Goal: Task Accomplishment & Management: Manage account settings

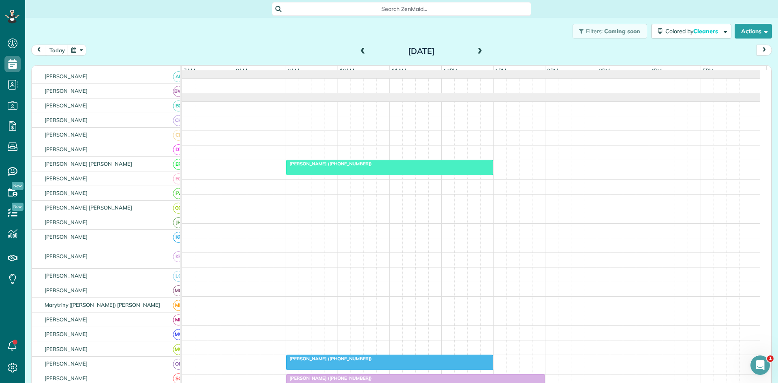
scroll to position [125, 0]
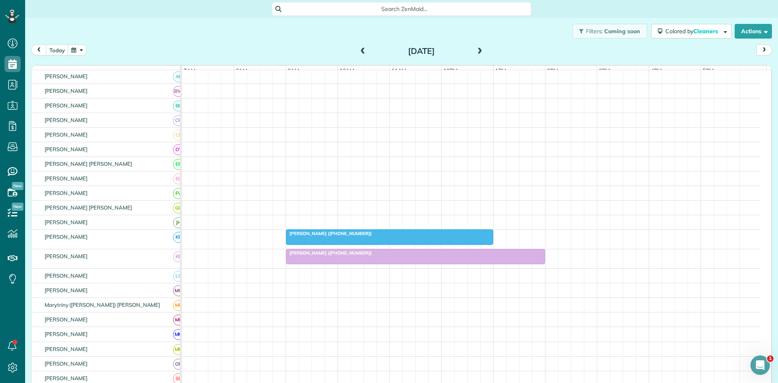
click at [475, 53] on span at bounding box center [479, 51] width 9 height 7
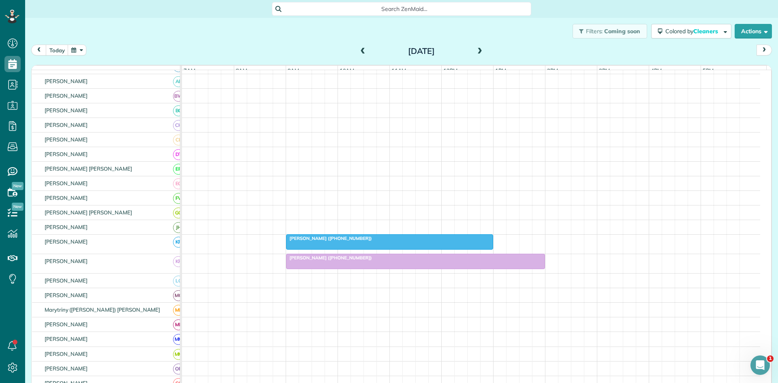
click at [475, 53] on span at bounding box center [479, 51] width 9 height 7
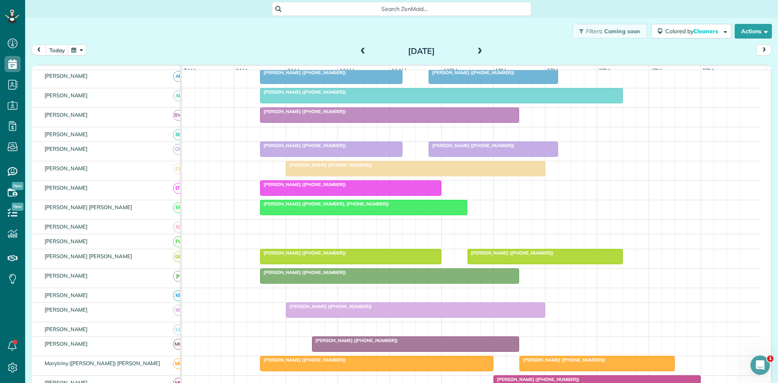
scroll to position [145, 0]
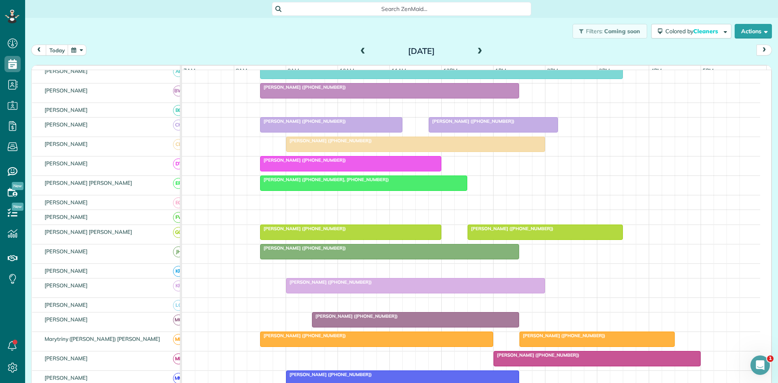
click at [360, 53] on span at bounding box center [362, 51] width 9 height 7
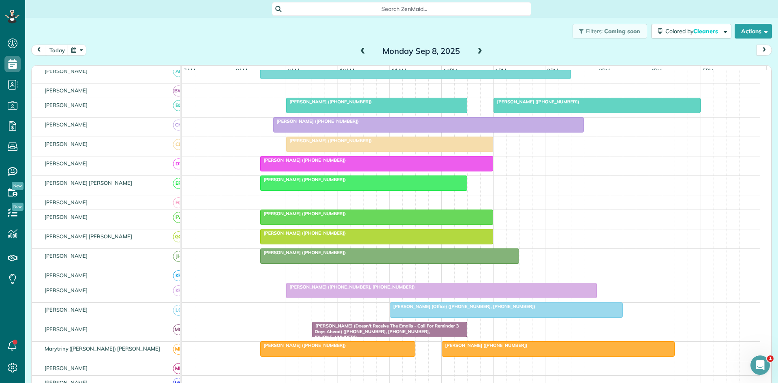
click at [283, 263] on div at bounding box center [389, 256] width 258 height 15
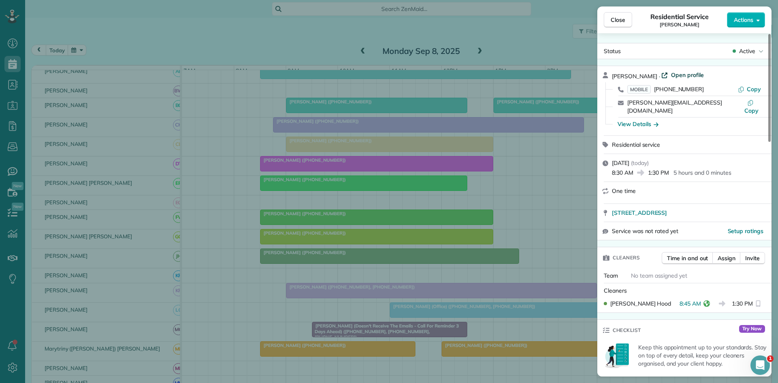
click at [675, 79] on span "Open profile" at bounding box center [687, 75] width 33 height 8
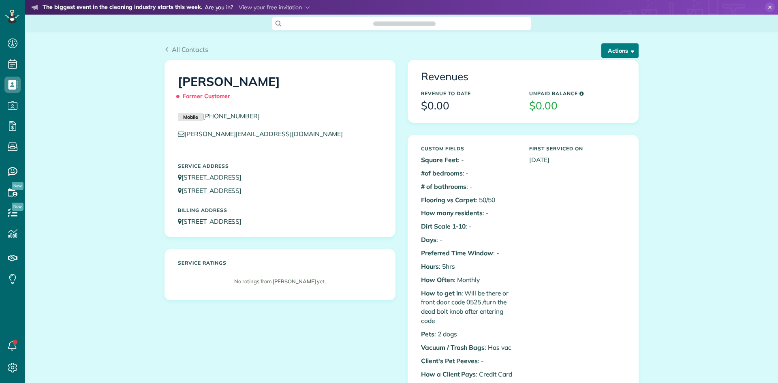
click at [620, 47] on button "Actions" at bounding box center [619, 50] width 37 height 15
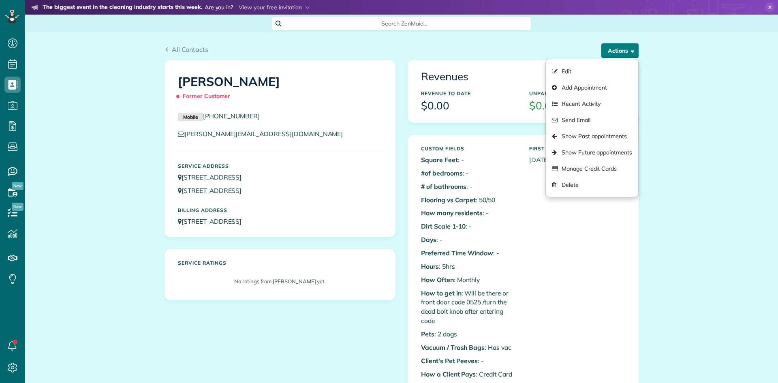
scroll to position [4, 4]
click at [600, 78] on link "Edit" at bounding box center [592, 71] width 92 height 16
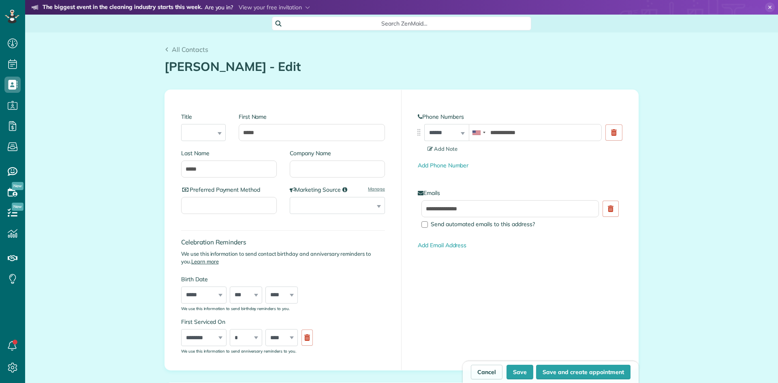
scroll to position [4, 4]
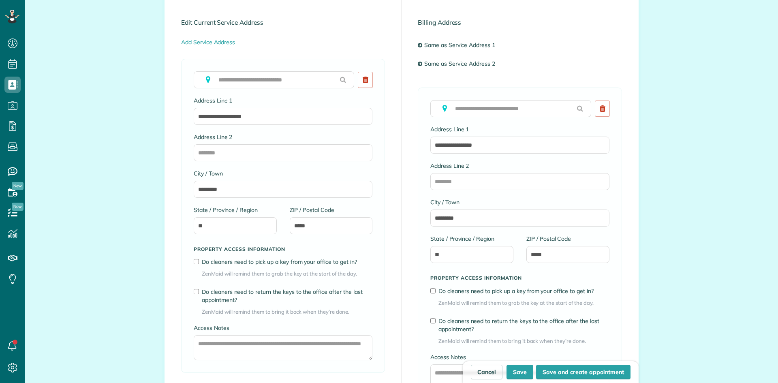
type input "**********"
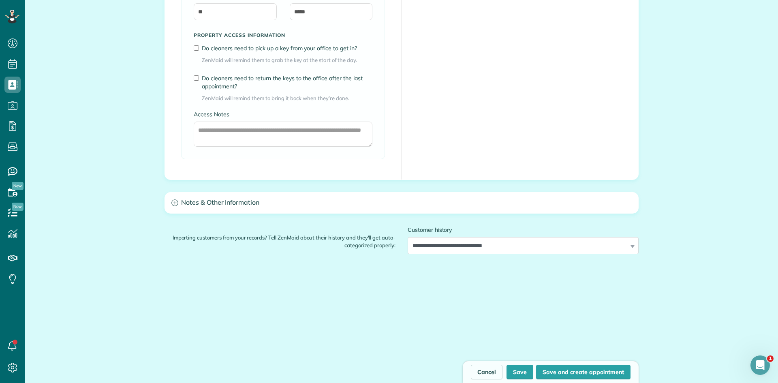
scroll to position [970, 0]
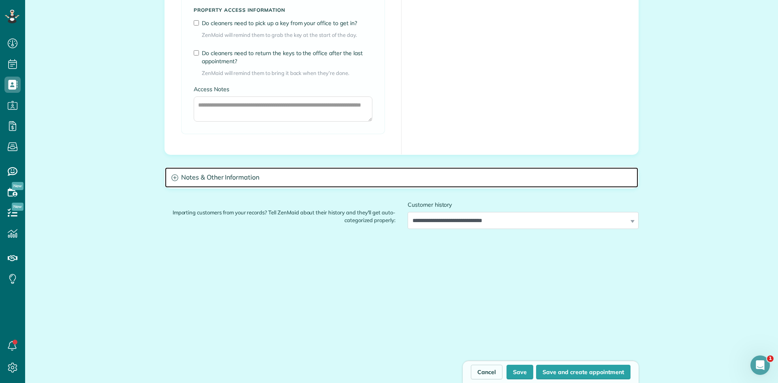
click at [405, 173] on h3 "Notes & Other Information" at bounding box center [401, 177] width 473 height 21
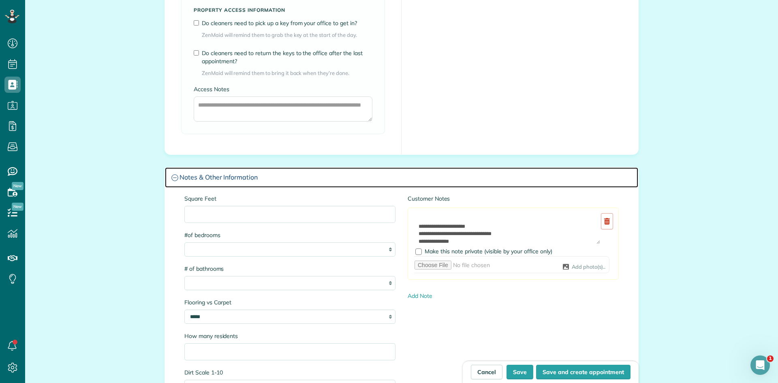
scroll to position [0, 0]
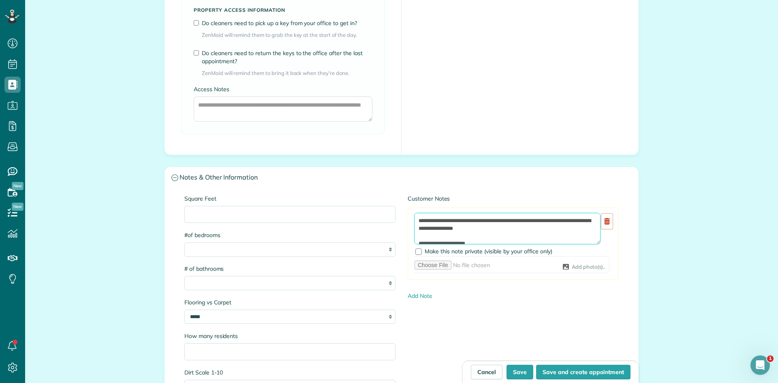
click at [500, 228] on textarea at bounding box center [507, 229] width 186 height 32
click at [418, 215] on textarea at bounding box center [507, 229] width 186 height 32
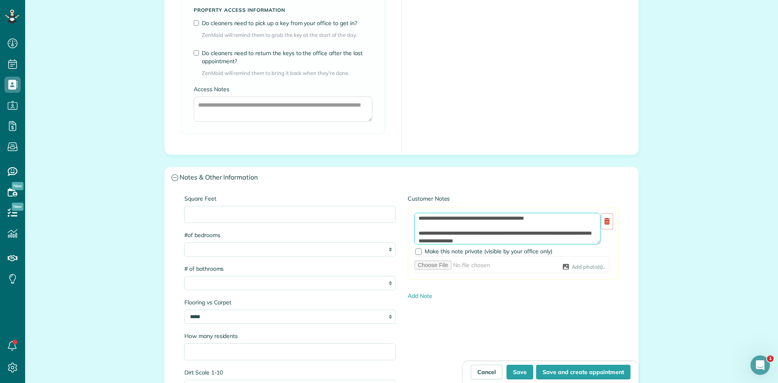
type textarea "**********"
drag, startPoint x: 763, startPoint y: 158, endPoint x: 754, endPoint y: 162, distance: 9.4
click at [515, 373] on button "Save" at bounding box center [519, 371] width 27 height 15
type input "**********"
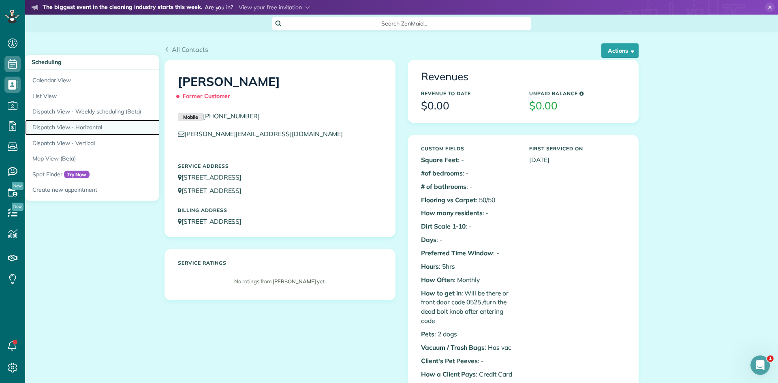
click at [70, 121] on link "Dispatch View - Horizontal" at bounding box center [126, 127] width 202 height 16
